Goal: Information Seeking & Learning: Learn about a topic

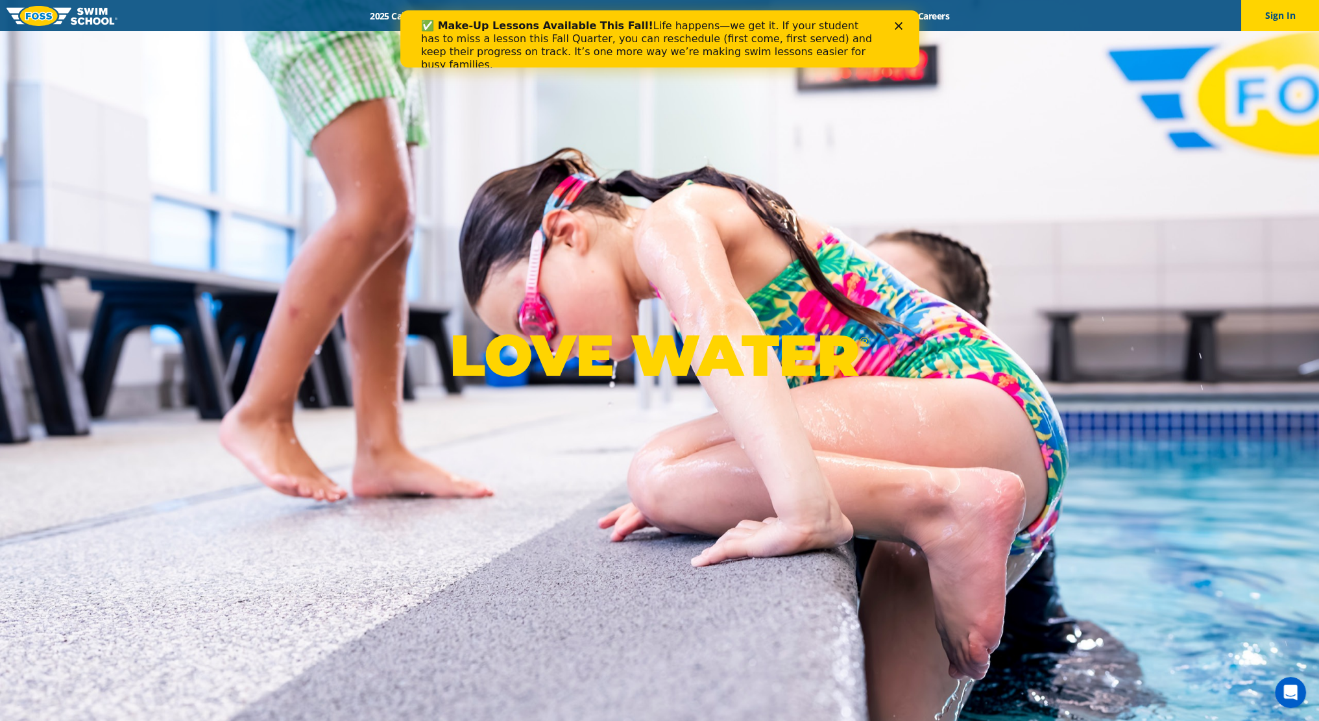
click at [897, 22] on icon "Close" at bounding box center [898, 26] width 8 height 8
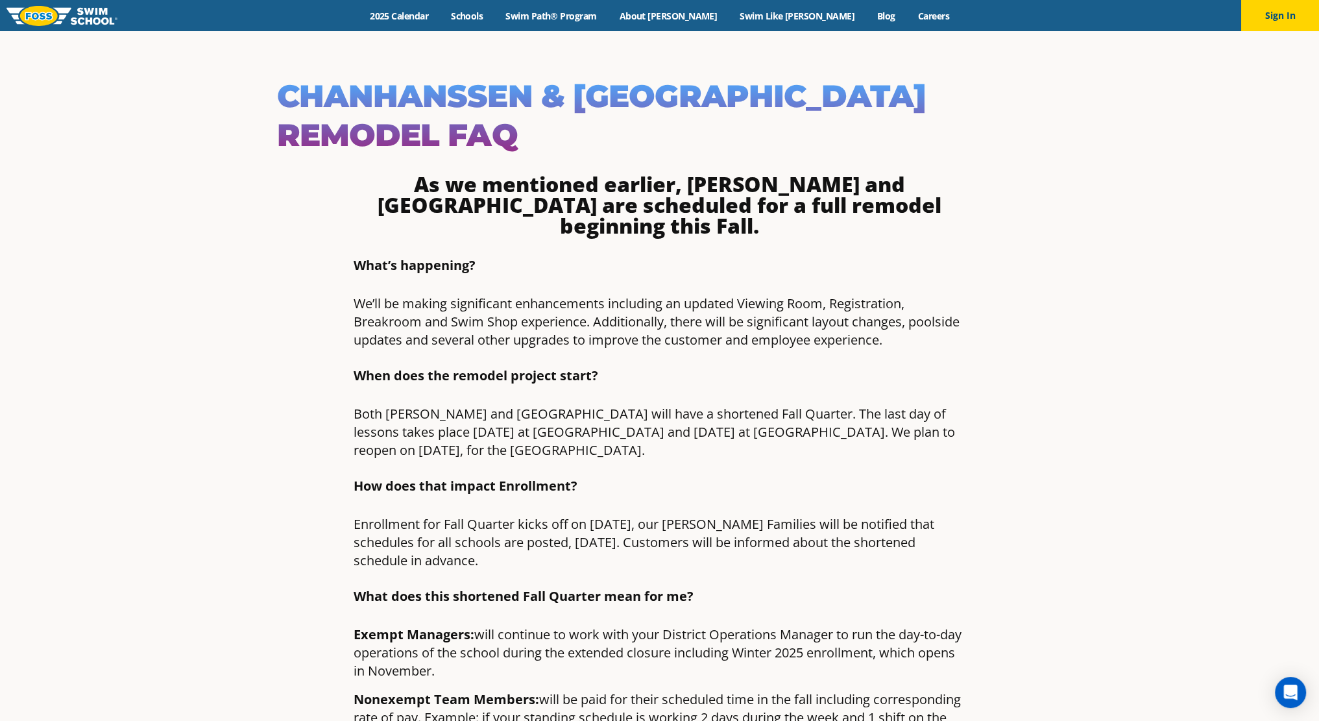
click at [439, 94] on h1 "Chanhanssen & St. Louis Park Remodel FAQ" at bounding box center [660, 116] width 766 height 78
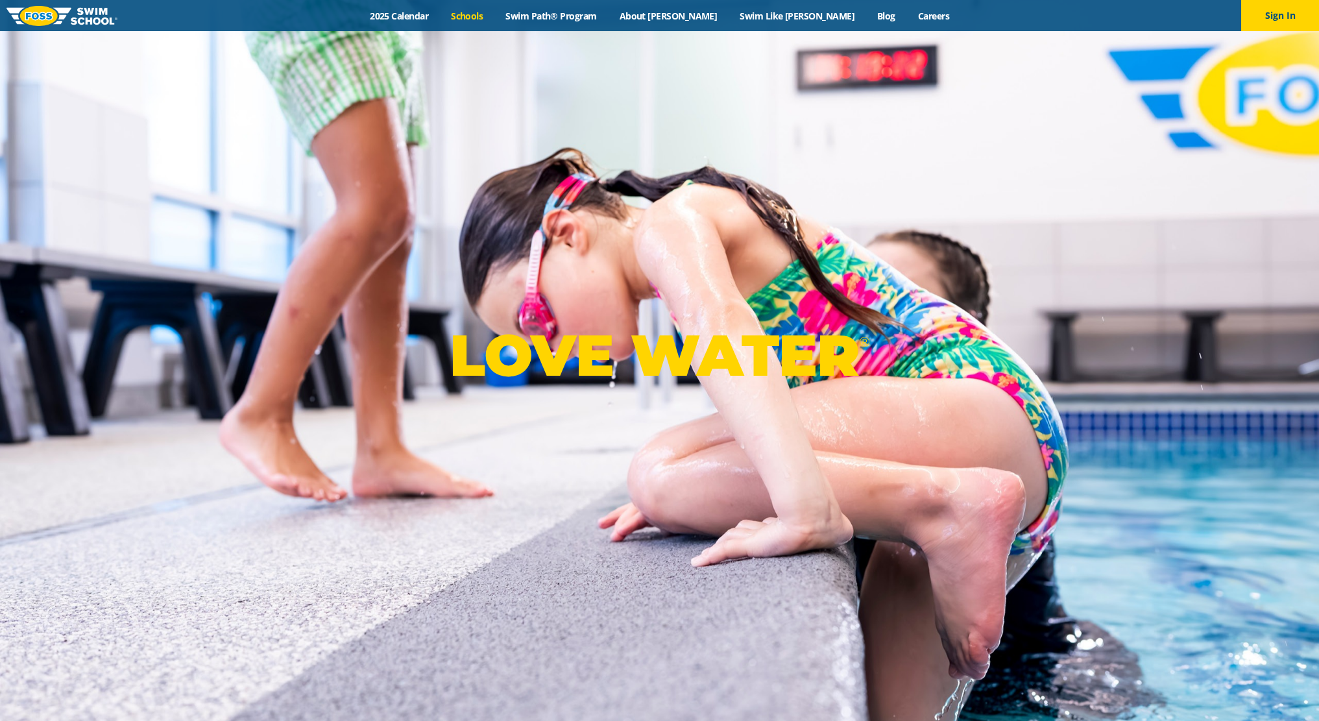
click at [495, 17] on link "Schools" at bounding box center [467, 16] width 55 height 12
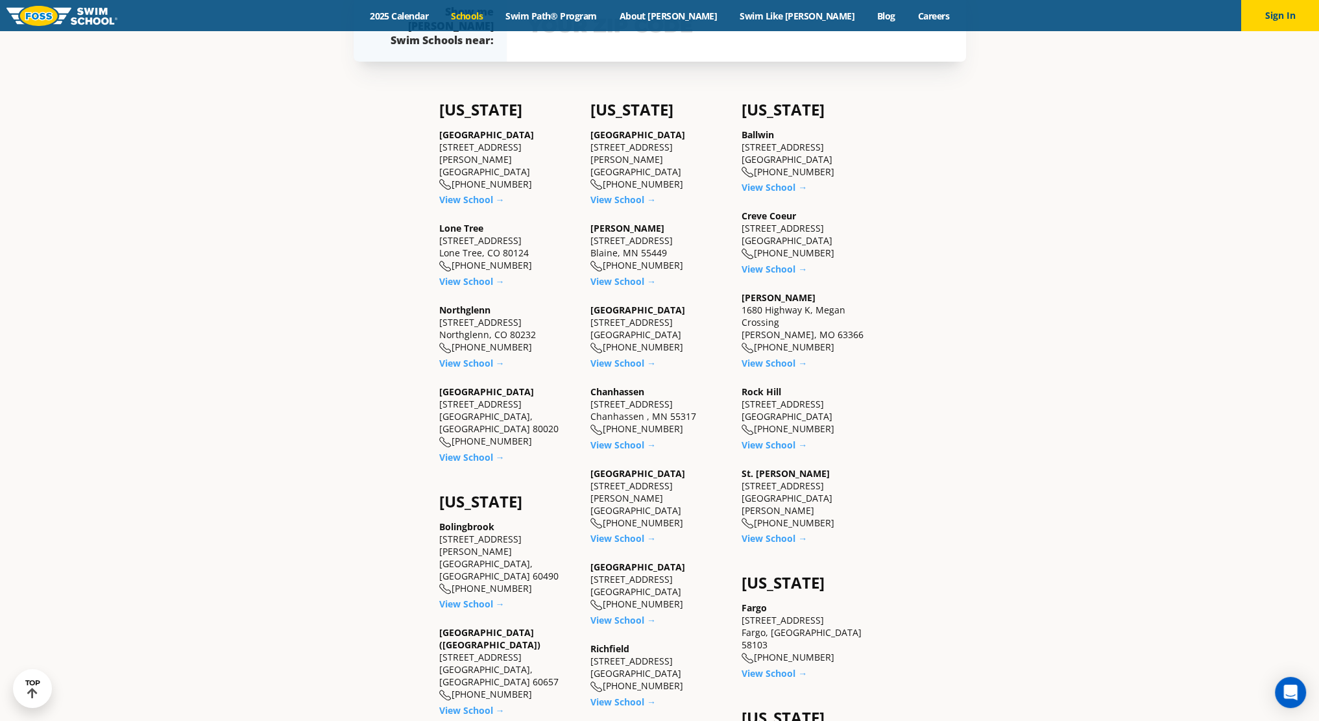
scroll to position [584, 0]
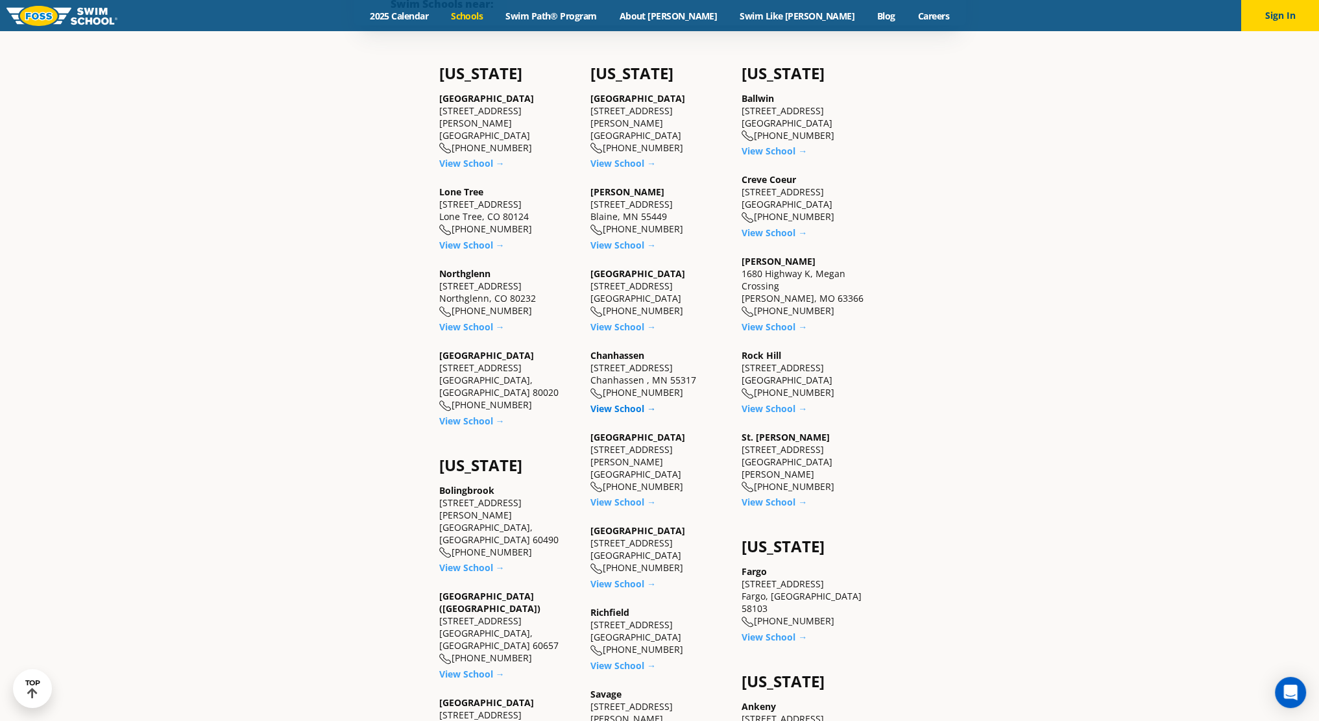
click at [621, 414] on link "View School →" at bounding box center [624, 408] width 66 height 12
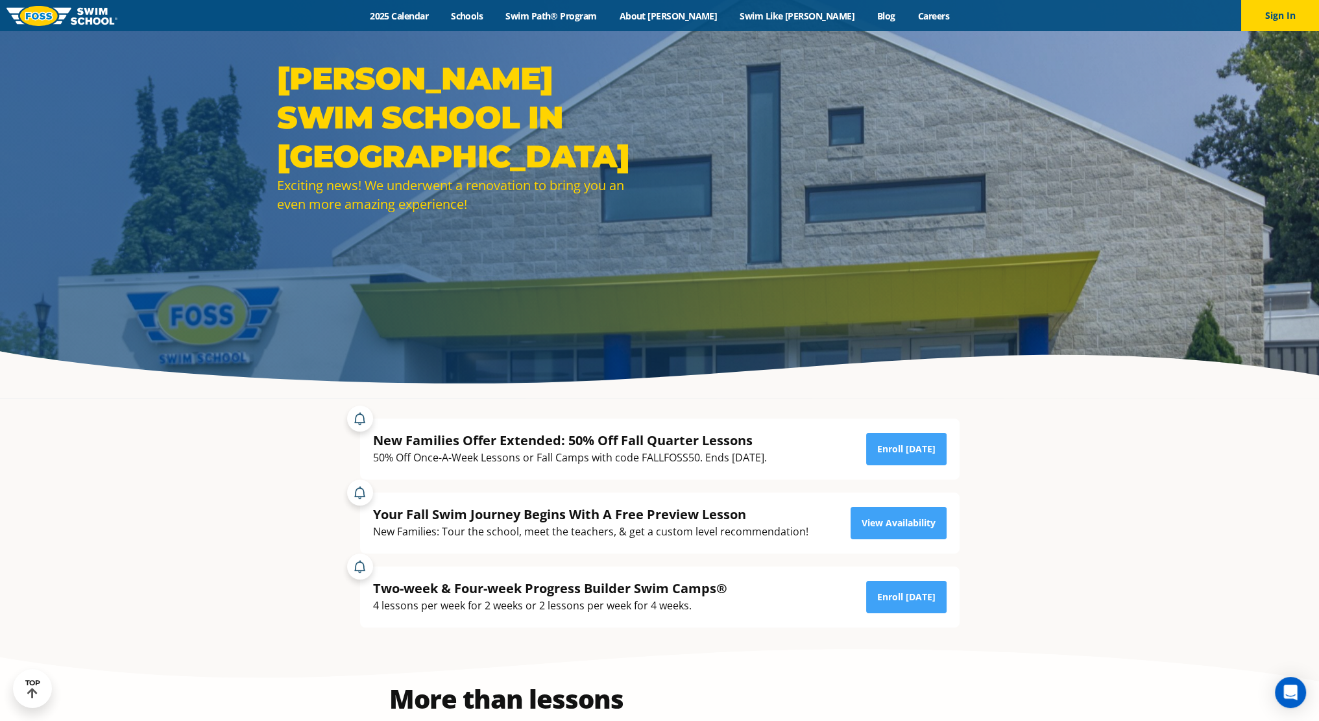
scroll to position [130, 0]
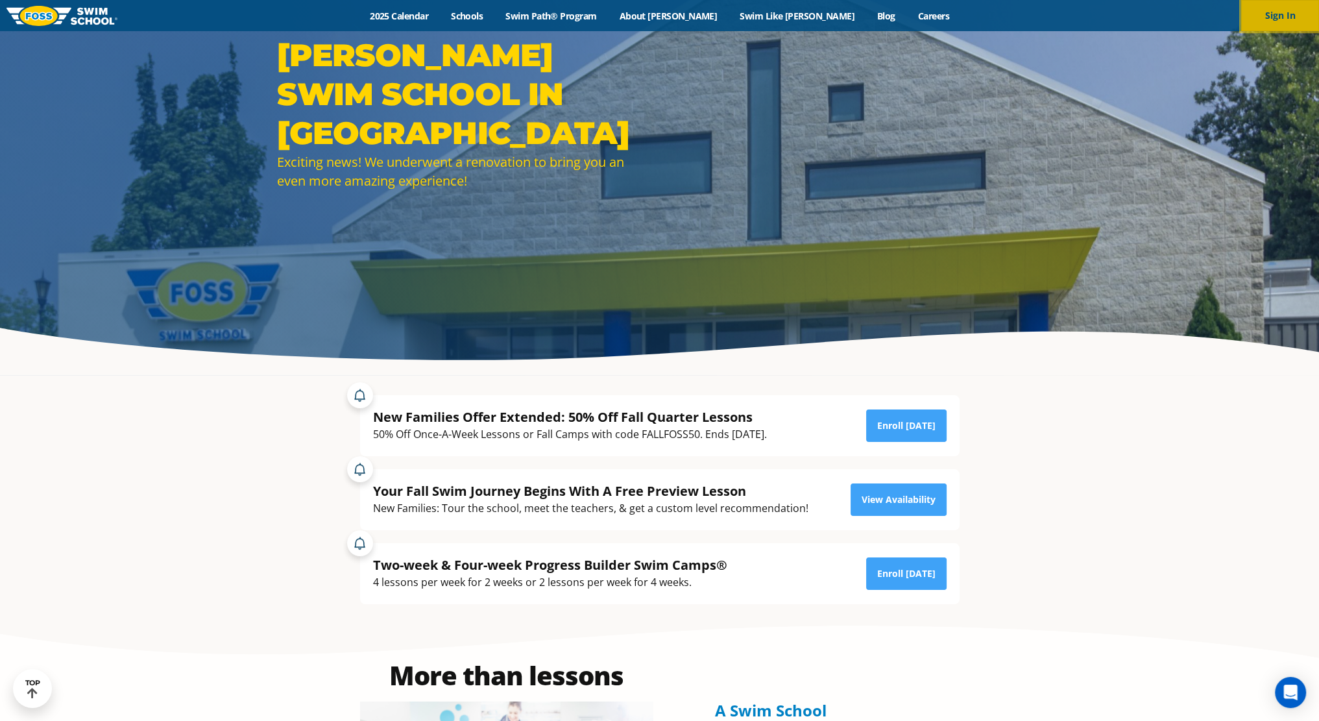
click at [1286, 25] on button "Sign In" at bounding box center [1281, 15] width 78 height 31
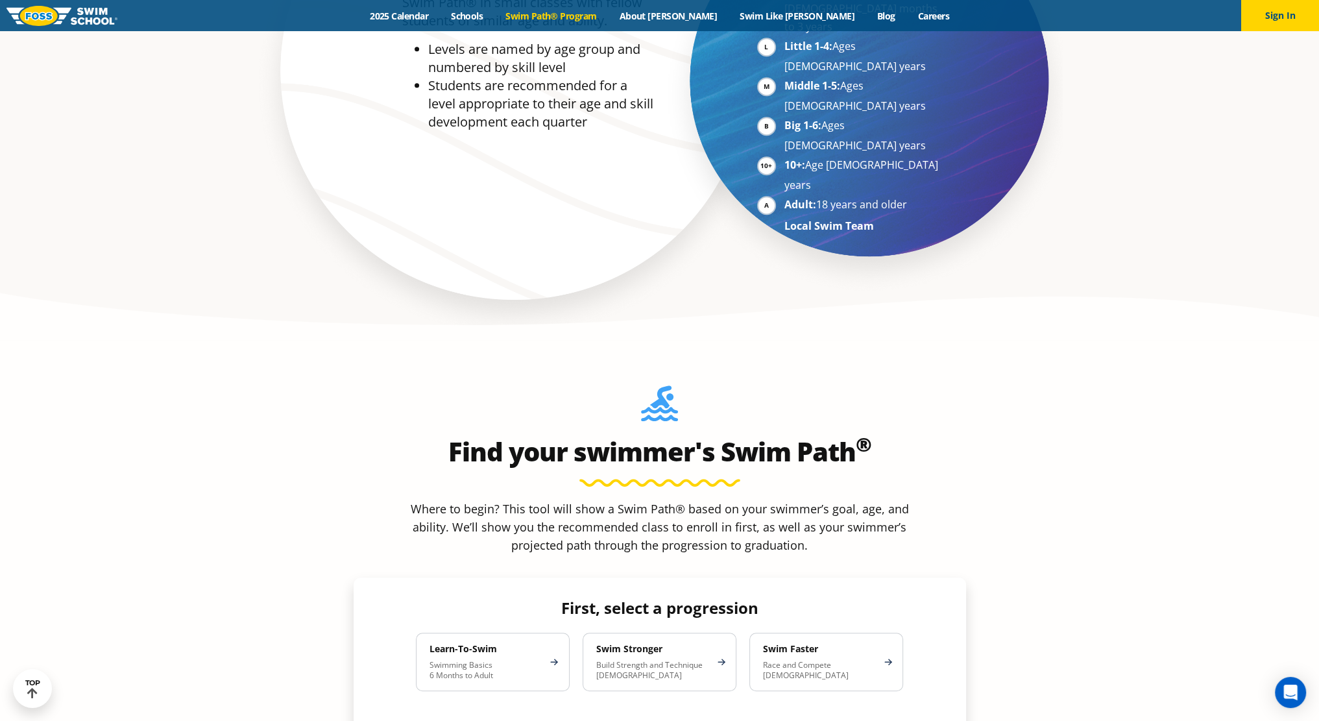
scroll to position [1233, 0]
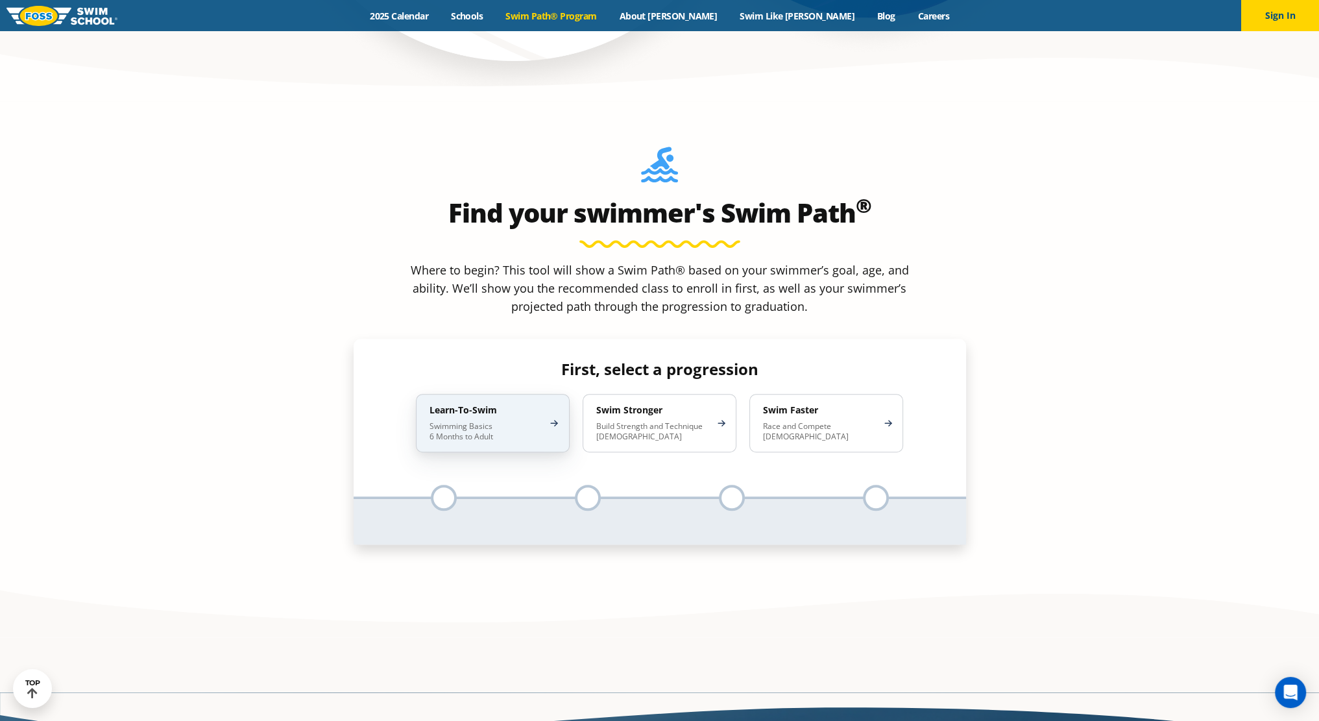
click at [494, 421] on p "Swimming Basics 6 Months to Adult" at bounding box center [487, 431] width 114 height 21
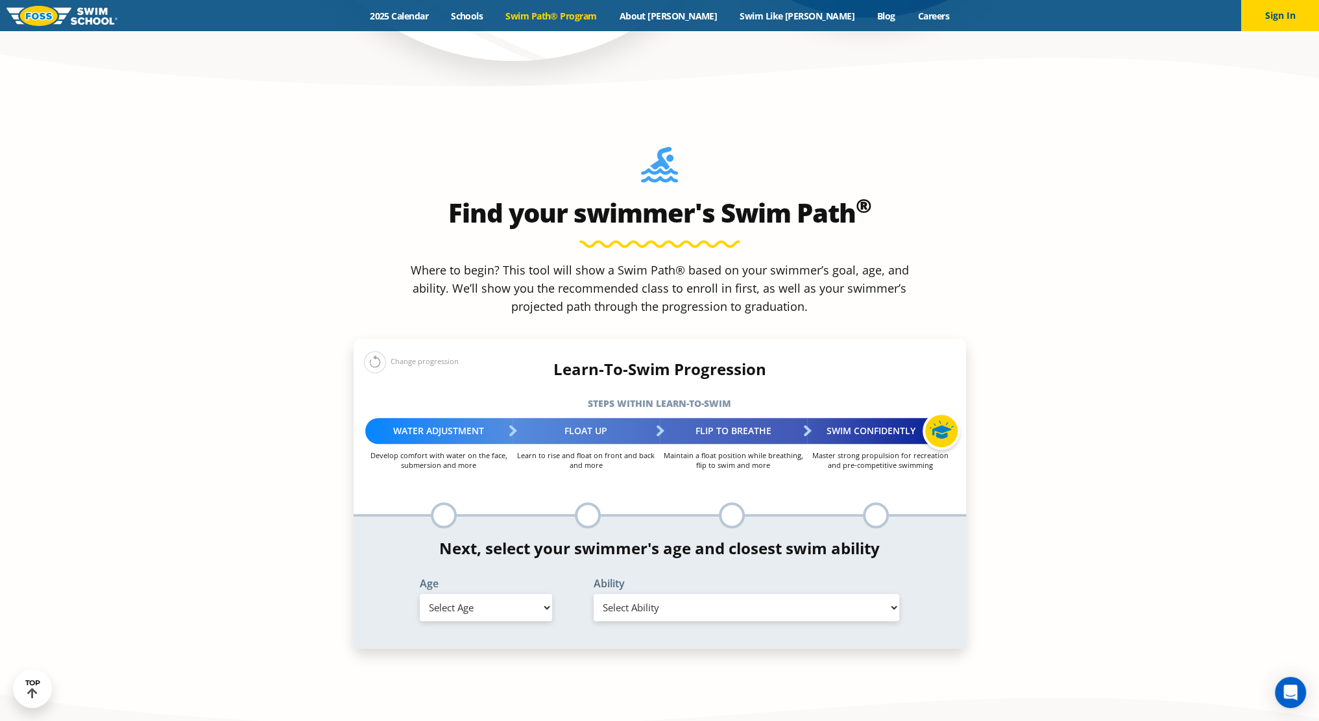
click at [545, 594] on select "Select Age 6 months - 1 year 1 year 2 years 3 years 4 years 5 years 6 years 7 y…" at bounding box center [486, 607] width 132 height 27
select select "4-years"
click at [420, 594] on select "Select Age 6 months - 1 year 1 year 2 years 3 years 4 years 5 years 6 years 7 y…" at bounding box center [486, 607] width 132 height 27
click at [665, 594] on select "Select Ability First in-water experience When in the water, reliant on a life j…" at bounding box center [747, 607] width 306 height 27
click at [594, 594] on select "Select Ability First in-water experience When in the water, reliant on a life j…" at bounding box center [747, 607] width 306 height 27
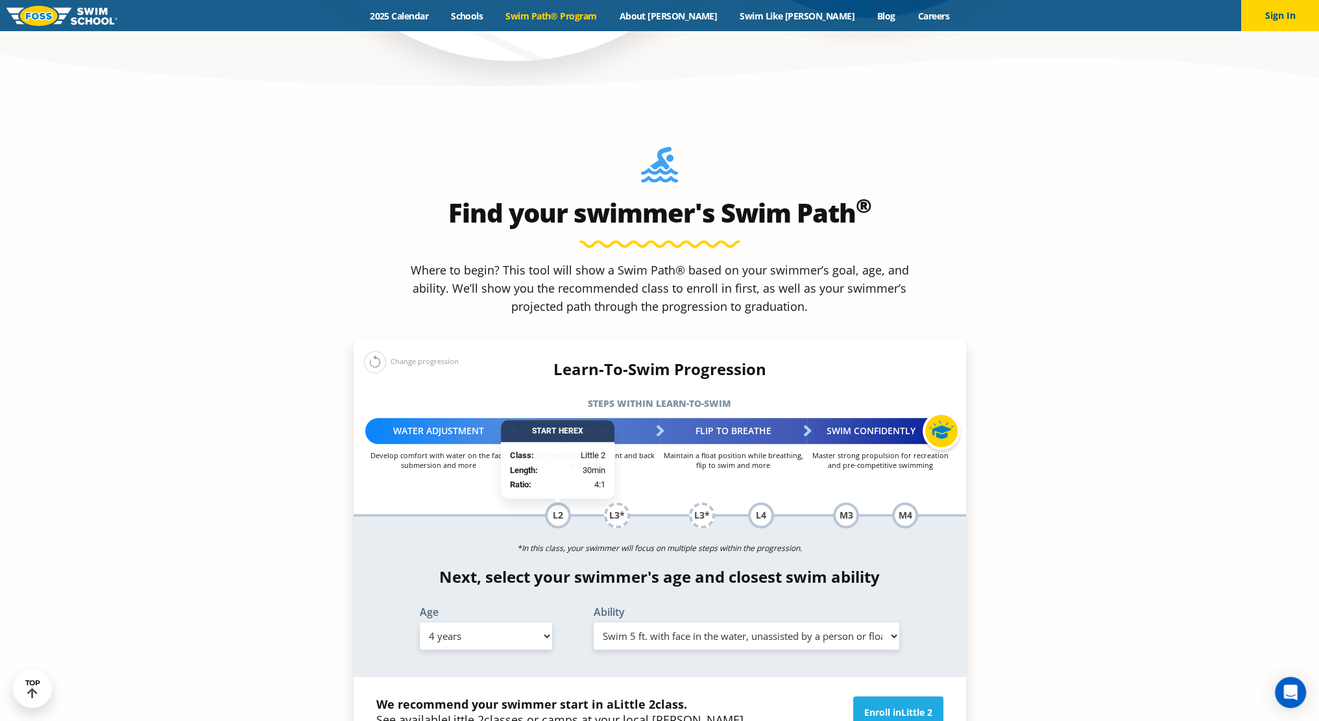
click at [826, 622] on select "Select Ability First in-water experience When in the water, reliant on a life j…" at bounding box center [747, 635] width 306 height 27
select select "4-years-i-would-be-comfortable-if-my-child-fell-in-the-water-and-confident-that…"
click at [594, 622] on select "Select Ability First in-water experience When in the water, reliant on a life j…" at bounding box center [747, 635] width 306 height 27
click at [536, 622] on select "Select Age 6 months - 1 year 1 year 2 years 3 years 4 years 5 years 6 years 7 y…" at bounding box center [486, 635] width 132 height 27
select select "6-years"
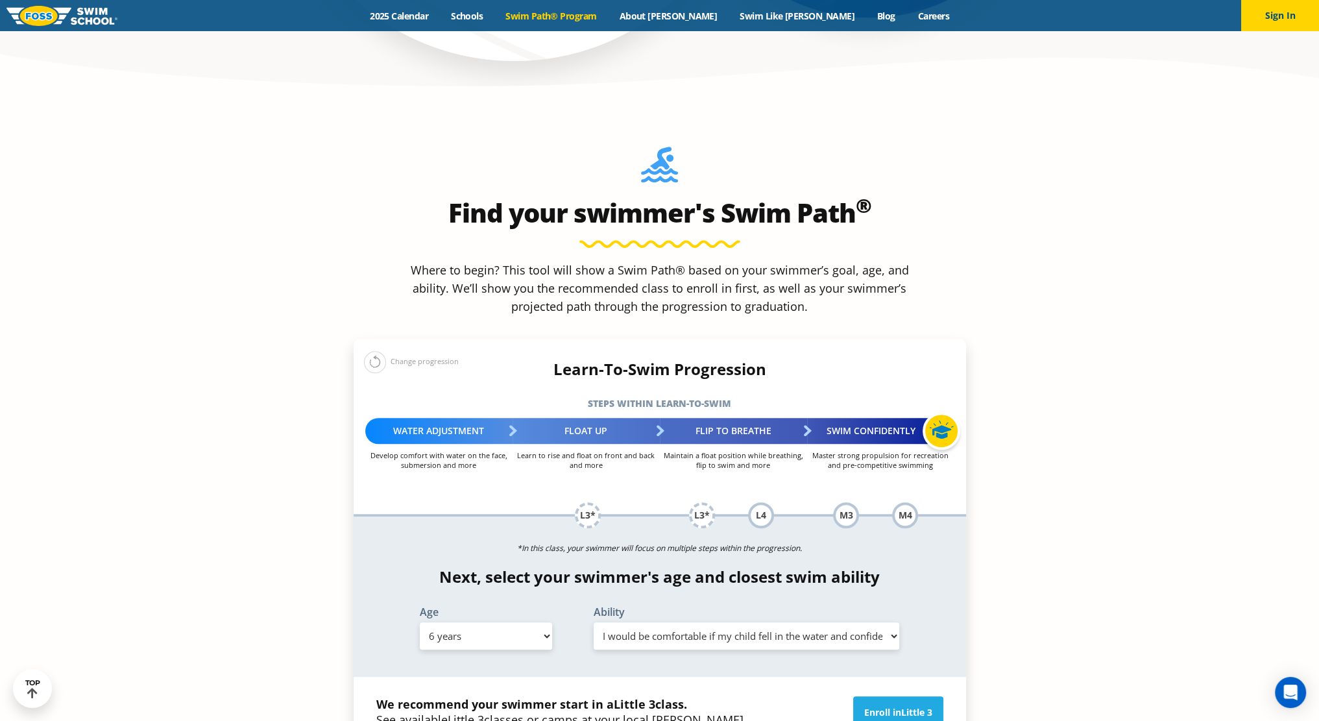
click at [420, 622] on select "Select Age 6 months - 1 year 1 year 2 years 3 years 4 years 5 years 6 years 7 y…" at bounding box center [486, 635] width 132 height 27
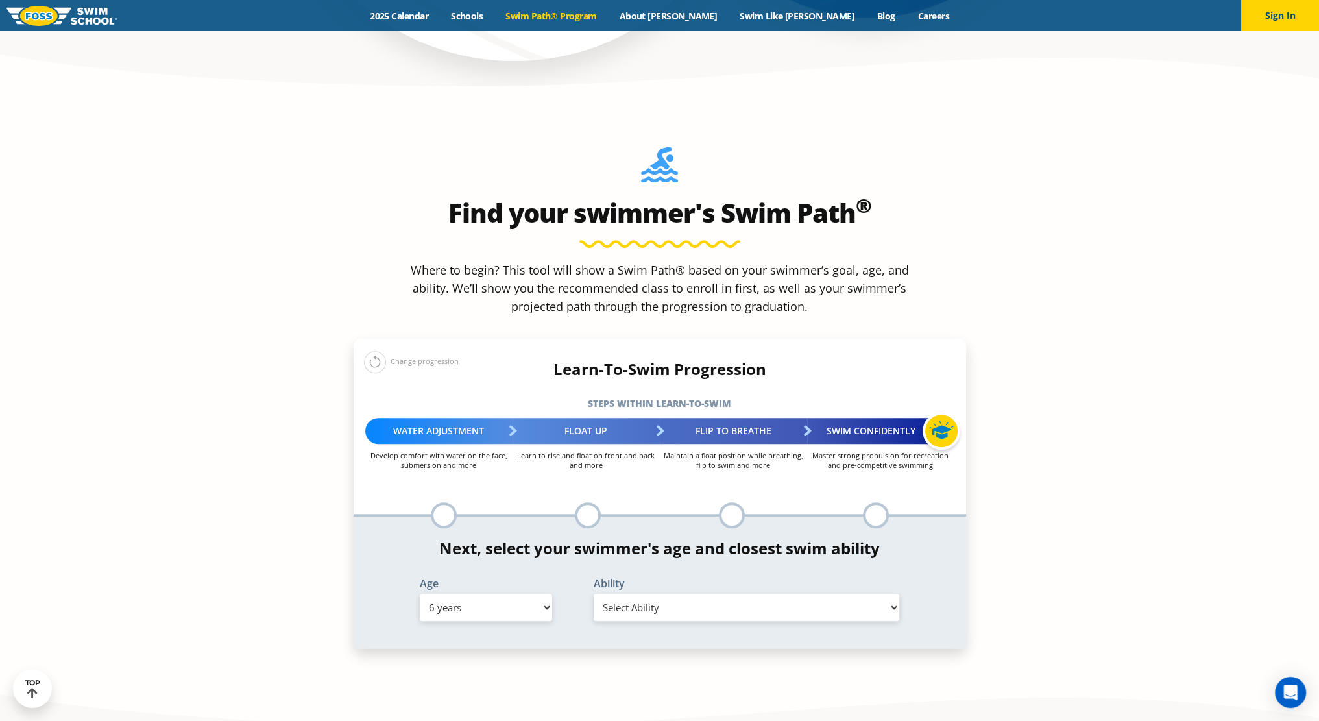
click at [718, 594] on select "Select Ability First in-water experience When in the water, reliant on a life j…" at bounding box center [747, 607] width 306 height 27
click at [594, 594] on select "Select Ability First in-water experience When in the water, reliant on a life j…" at bounding box center [747, 607] width 306 height 27
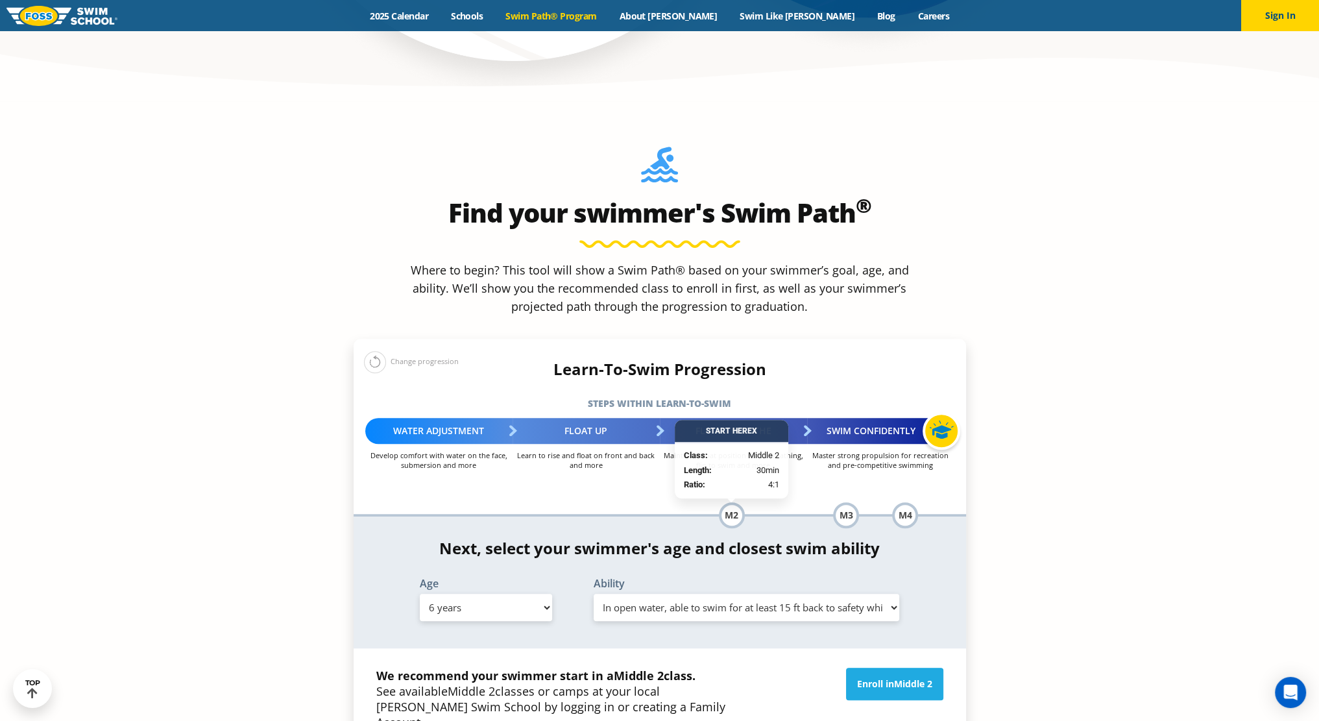
click at [733, 594] on select "Select Ability First in-water experience When in the water, reliant on a life j…" at bounding box center [747, 607] width 306 height 27
click at [594, 594] on select "Select Ability First in-water experience When in the water, reliant on a life j…" at bounding box center [747, 607] width 306 height 27
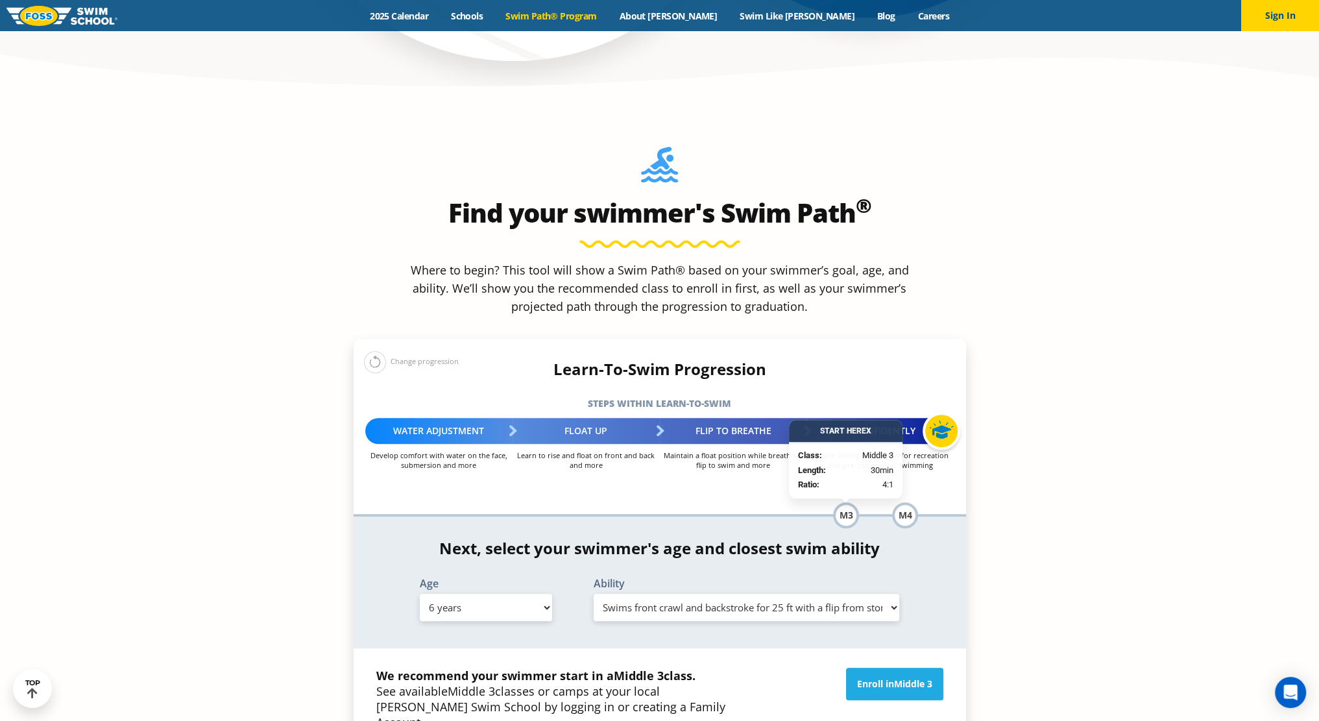
click at [794, 594] on select "Select Ability First in-water experience When in the water, reliant on a life j…" at bounding box center [747, 607] width 306 height 27
click at [594, 594] on select "Select Ability First in-water experience When in the water, reliant on a life j…" at bounding box center [747, 607] width 306 height 27
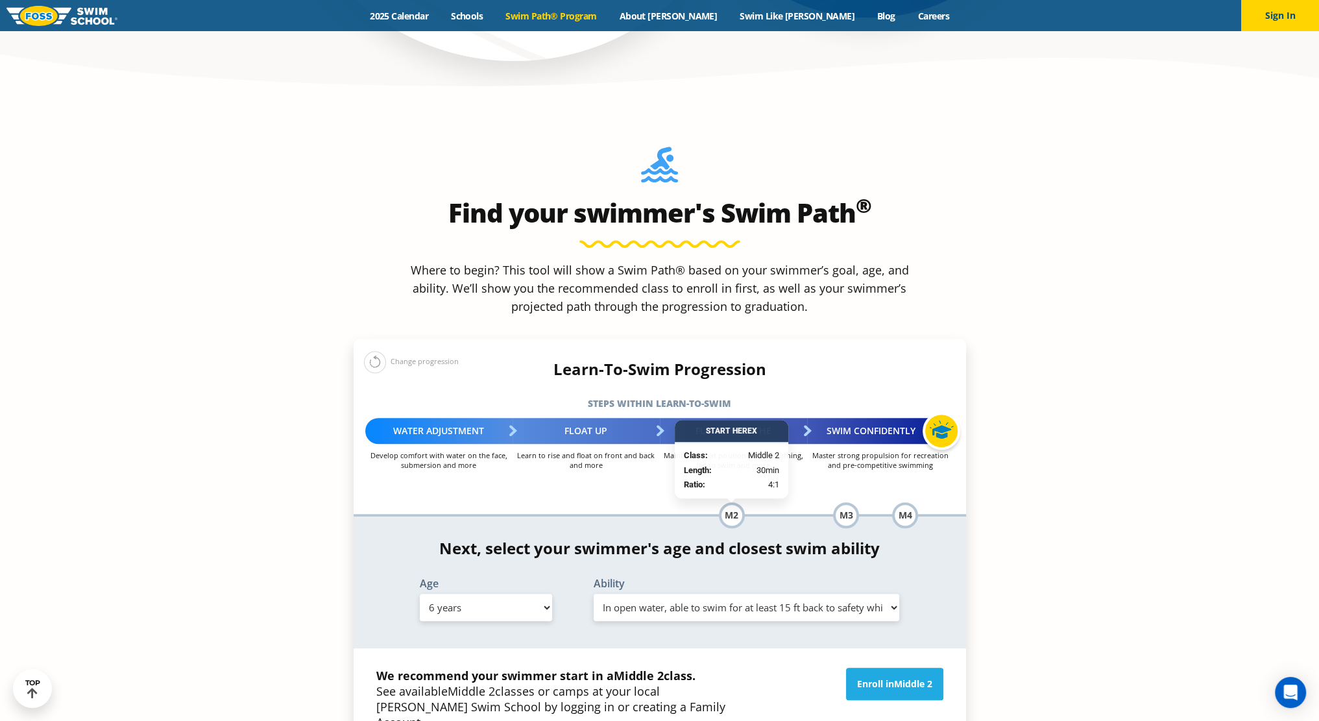
click at [729, 594] on select "Select Ability First in-water experience When in the water, reliant on a life j…" at bounding box center [747, 607] width 306 height 27
select select "6-years-swims-front-crawl-and-backstroke-for-25-ft-with-a-flip-from-stomach-to-…"
click at [594, 594] on select "Select Ability First in-water experience When in the water, reliant on a life j…" at bounding box center [747, 607] width 306 height 27
